Goal: Information Seeking & Learning: Learn about a topic

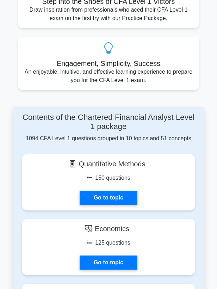
scroll to position [395, 0]
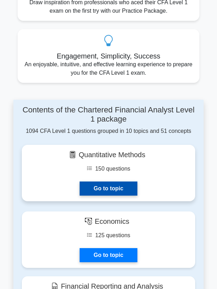
click at [99, 182] on link "Go to topic" at bounding box center [109, 189] width 58 height 14
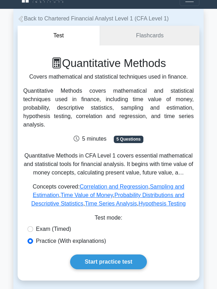
scroll to position [12, 0]
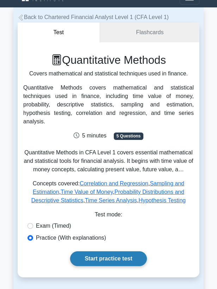
click at [101, 251] on link "Start practice test" at bounding box center [108, 258] width 76 height 15
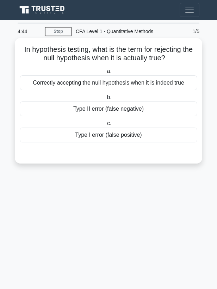
click at [96, 85] on div "Correctly accepting the null hypothesis when it is indeed true" at bounding box center [109, 82] width 178 height 15
click at [105, 74] on input "a. Correctly accepting the null hypothesis when it is indeed true" at bounding box center [105, 71] width 0 height 5
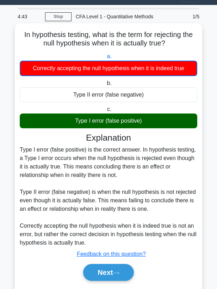
scroll to position [16, 0]
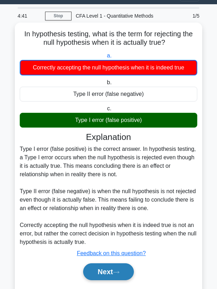
click at [105, 274] on button "Next" at bounding box center [108, 271] width 50 height 17
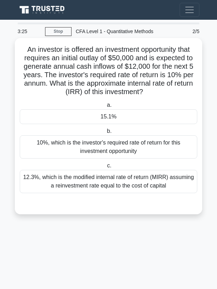
click at [130, 118] on div "15.1%" at bounding box center [109, 116] width 178 height 15
click at [105, 108] on input "a. 15.1%" at bounding box center [105, 105] width 0 height 5
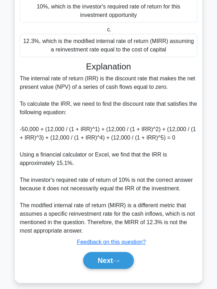
scroll to position [136, 0]
